Goal: Check status: Check status

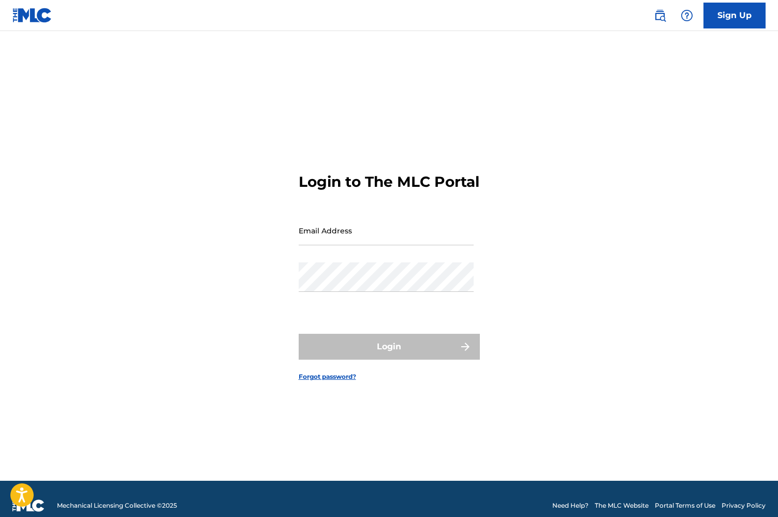
click at [348, 245] on input "Email Address" at bounding box center [385, 230] width 175 height 29
type input "[EMAIL_ADDRESS][DOMAIN_NAME]"
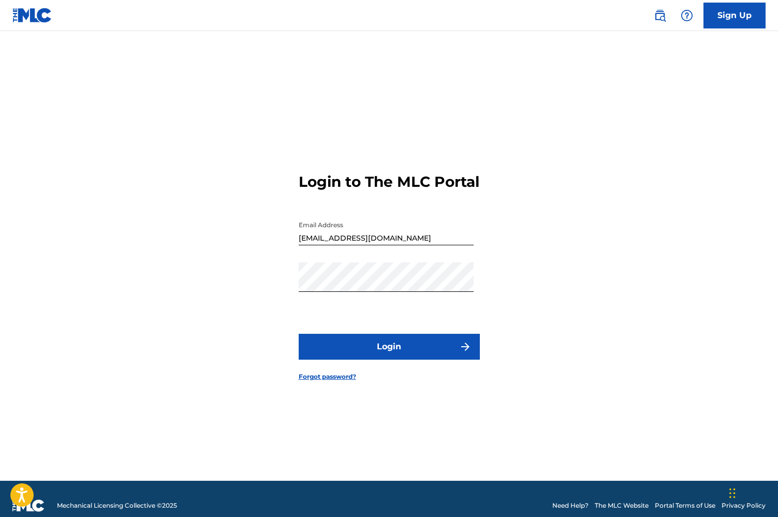
click at [341, 346] on button "Login" at bounding box center [388, 347] width 181 height 26
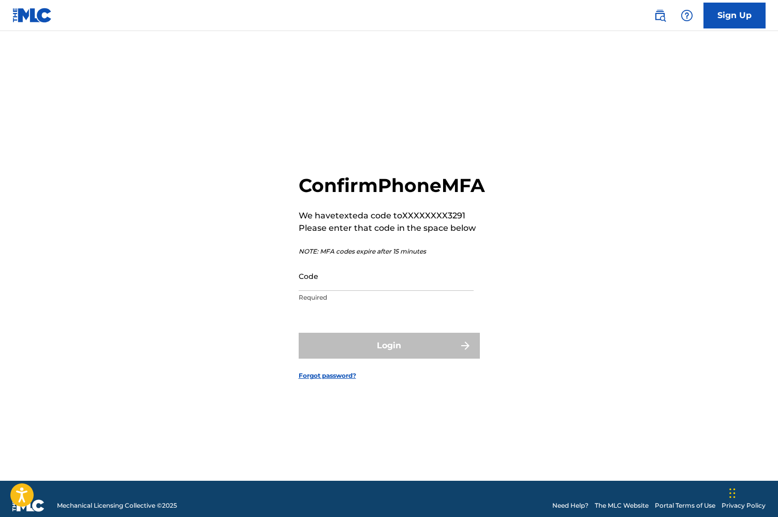
click at [307, 291] on input "Code" at bounding box center [385, 275] width 175 height 29
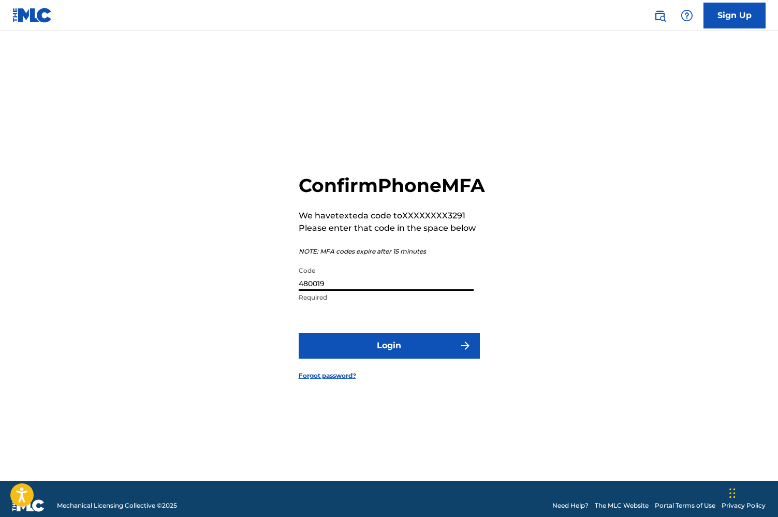
type input "480019"
click at [389, 357] on button "Login" at bounding box center [388, 346] width 181 height 26
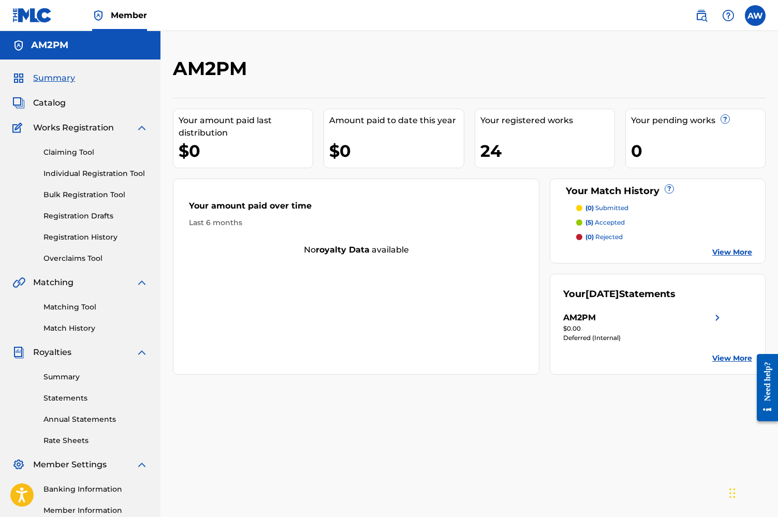
click at [729, 358] on link "View More" at bounding box center [732, 358] width 40 height 11
